Goal: Contribute content

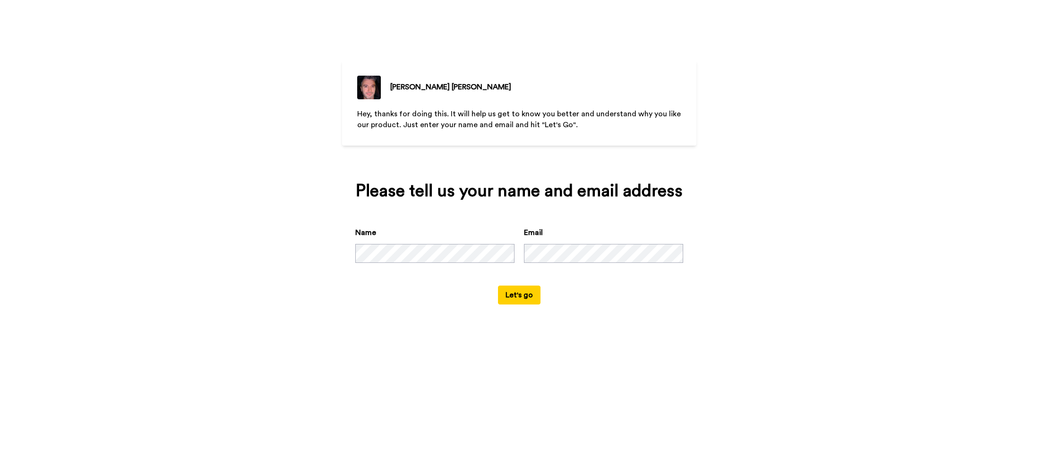
click at [498, 285] on button "Let's go" at bounding box center [519, 294] width 43 height 19
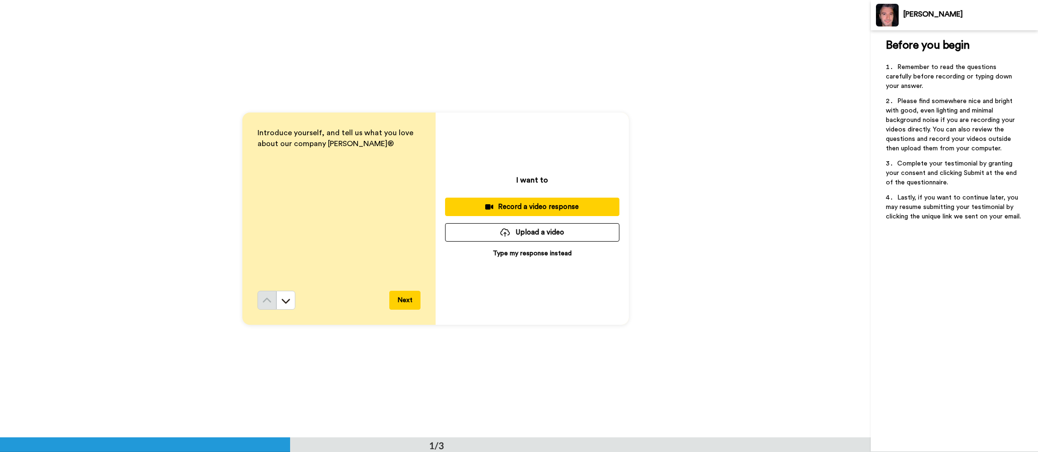
click at [548, 206] on div "Record a video response" at bounding box center [532, 207] width 159 height 10
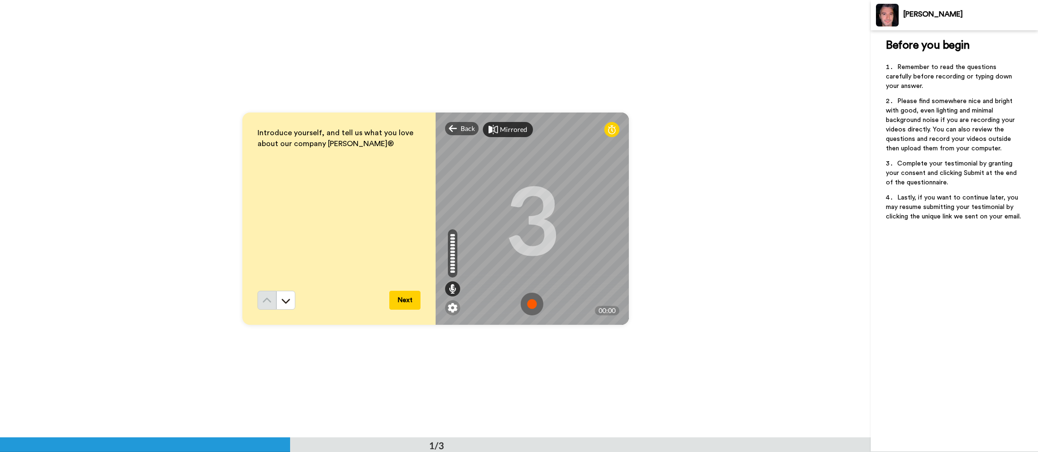
click at [506, 130] on div "Mirrored" at bounding box center [513, 129] width 27 height 9
click at [506, 130] on div "Mirror" at bounding box center [510, 129] width 20 height 9
click at [537, 306] on img at bounding box center [532, 303] width 23 height 23
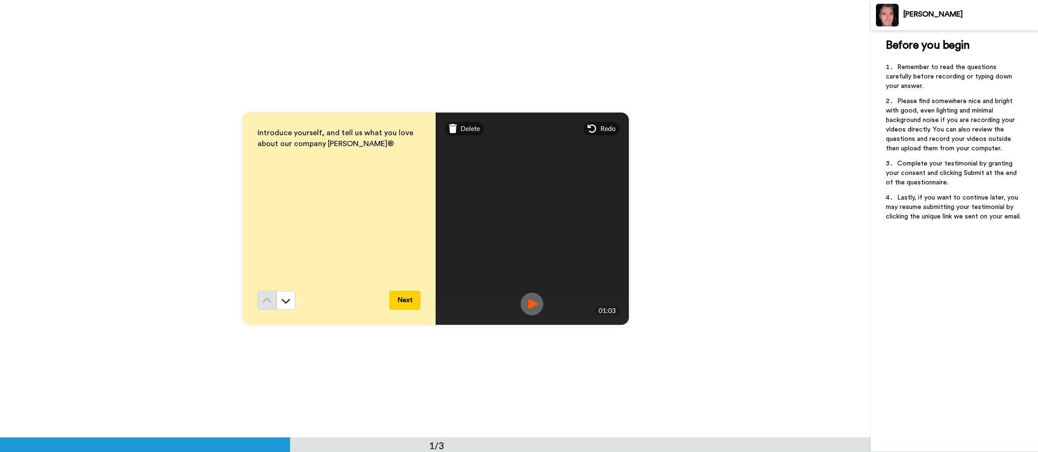
click at [404, 303] on button "Next" at bounding box center [404, 300] width 31 height 19
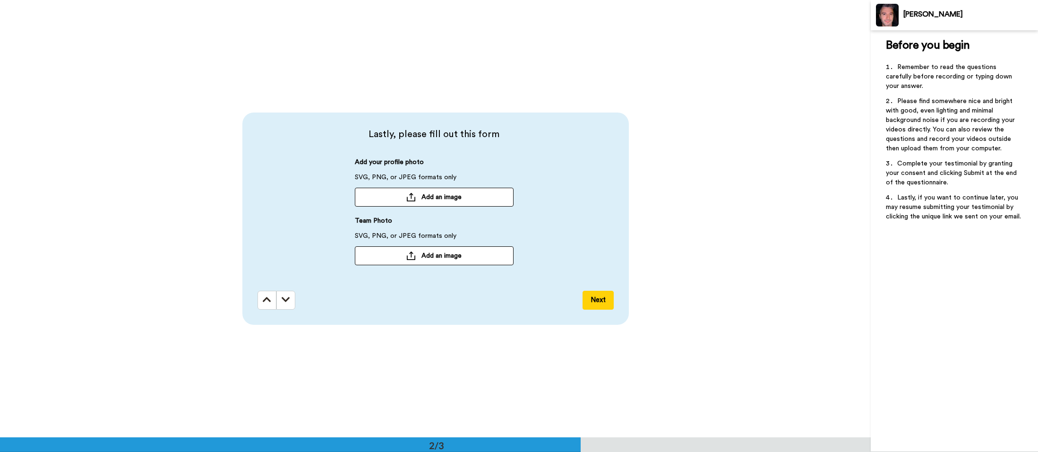
scroll to position [438, 0]
click at [458, 198] on span "Add an image" at bounding box center [441, 196] width 40 height 9
click at [596, 299] on button "Next" at bounding box center [598, 299] width 31 height 19
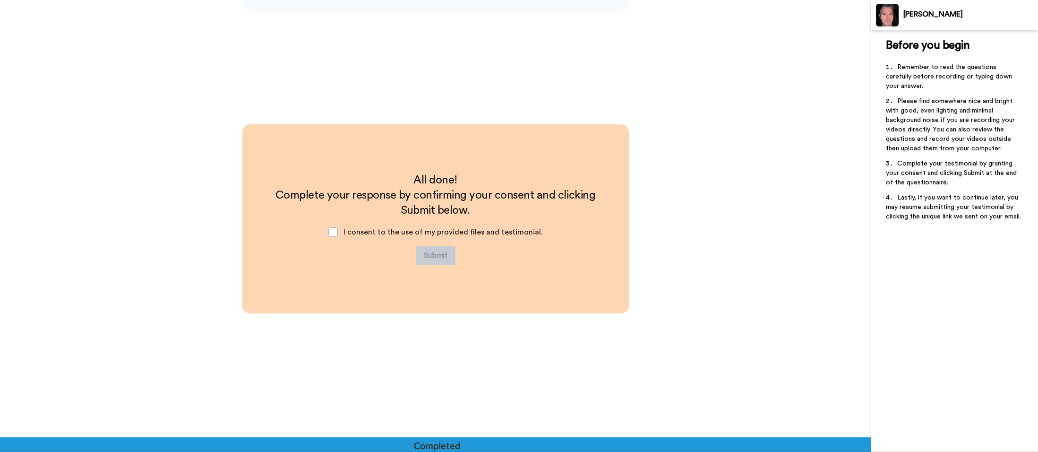
scroll to position [750, 0]
click at [334, 232] on span at bounding box center [332, 231] width 9 height 9
click at [437, 252] on button "Submit" at bounding box center [436, 255] width 40 height 19
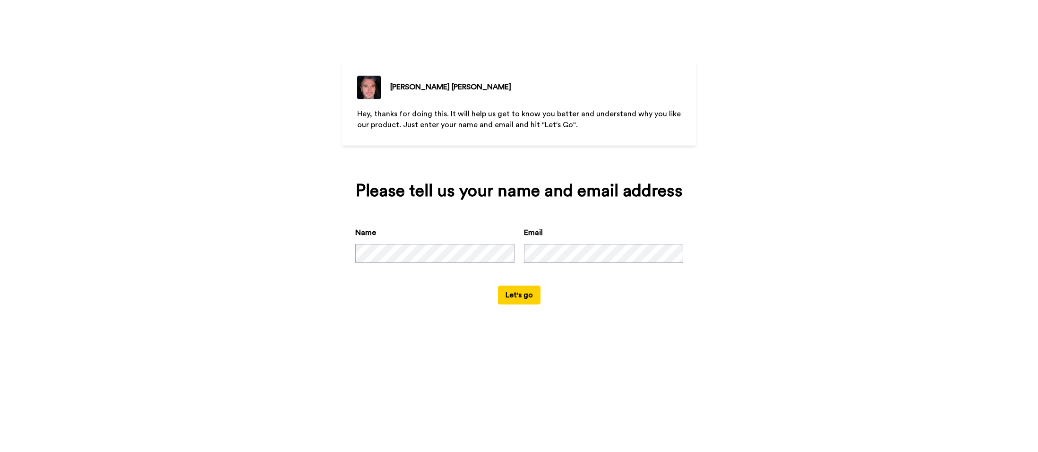
click at [516, 298] on button "Let's go" at bounding box center [519, 294] width 43 height 19
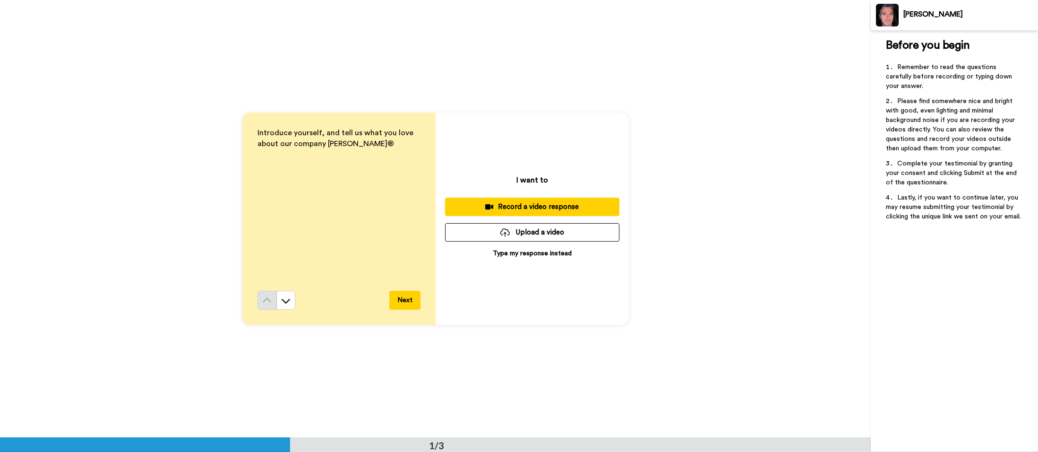
click at [550, 209] on div "Record a video response" at bounding box center [532, 207] width 159 height 10
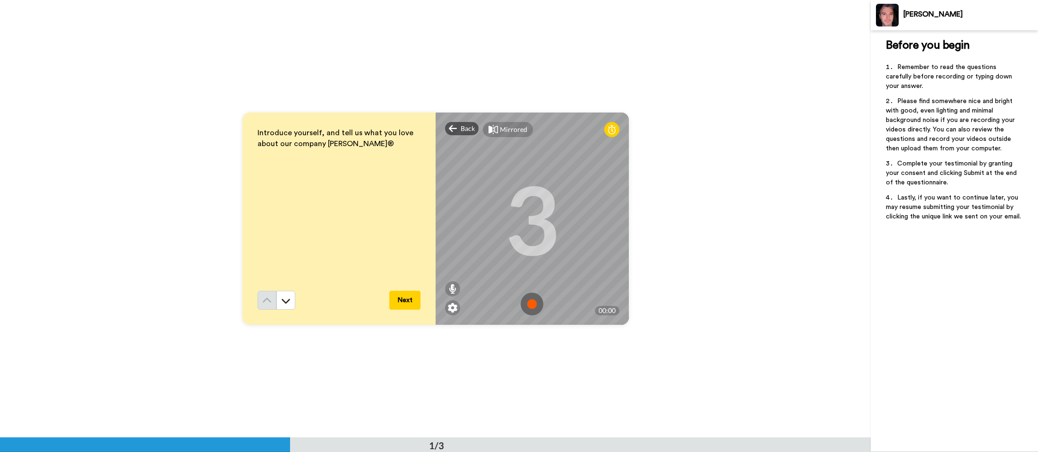
click at [533, 301] on img at bounding box center [532, 303] width 23 height 23
click at [527, 302] on img at bounding box center [532, 303] width 23 height 23
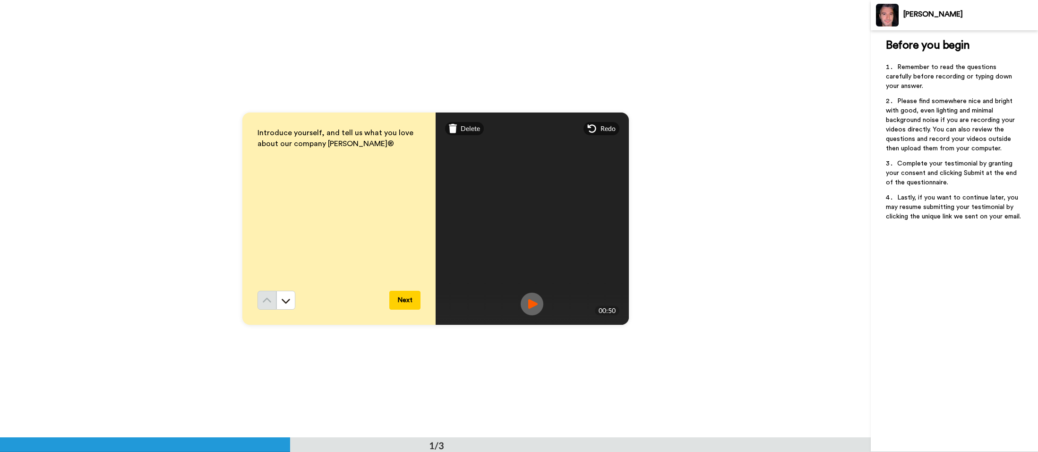
click at [527, 302] on img at bounding box center [532, 303] width 23 height 23
click at [407, 305] on button "Next" at bounding box center [404, 300] width 31 height 19
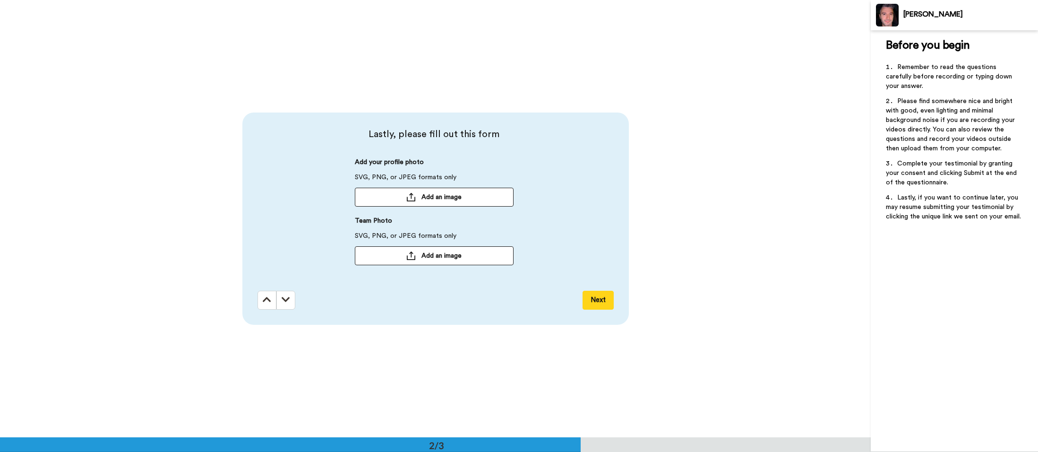
scroll to position [438, 0]
click at [597, 298] on button "Next" at bounding box center [598, 299] width 31 height 19
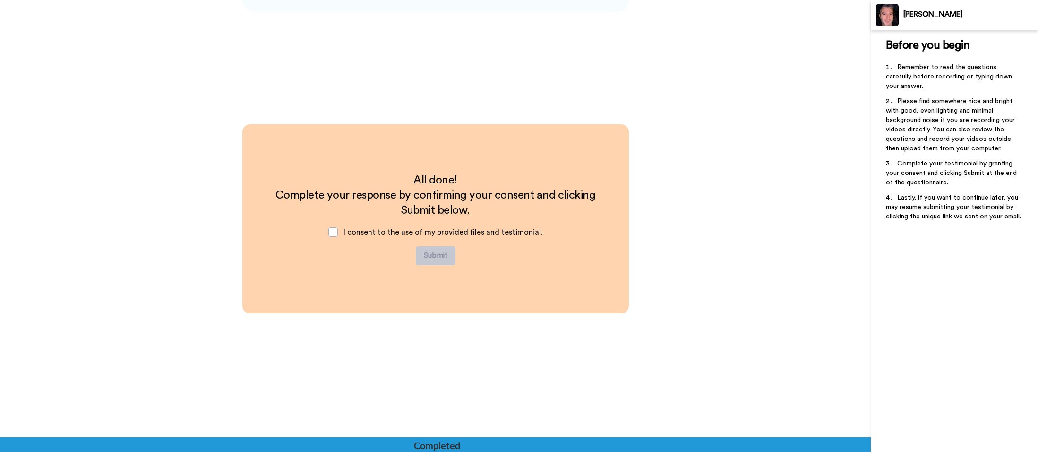
scroll to position [750, 0]
click at [338, 231] on span at bounding box center [332, 231] width 9 height 9
click at [447, 259] on button "Submit" at bounding box center [436, 255] width 40 height 19
